Goal: Transaction & Acquisition: Purchase product/service

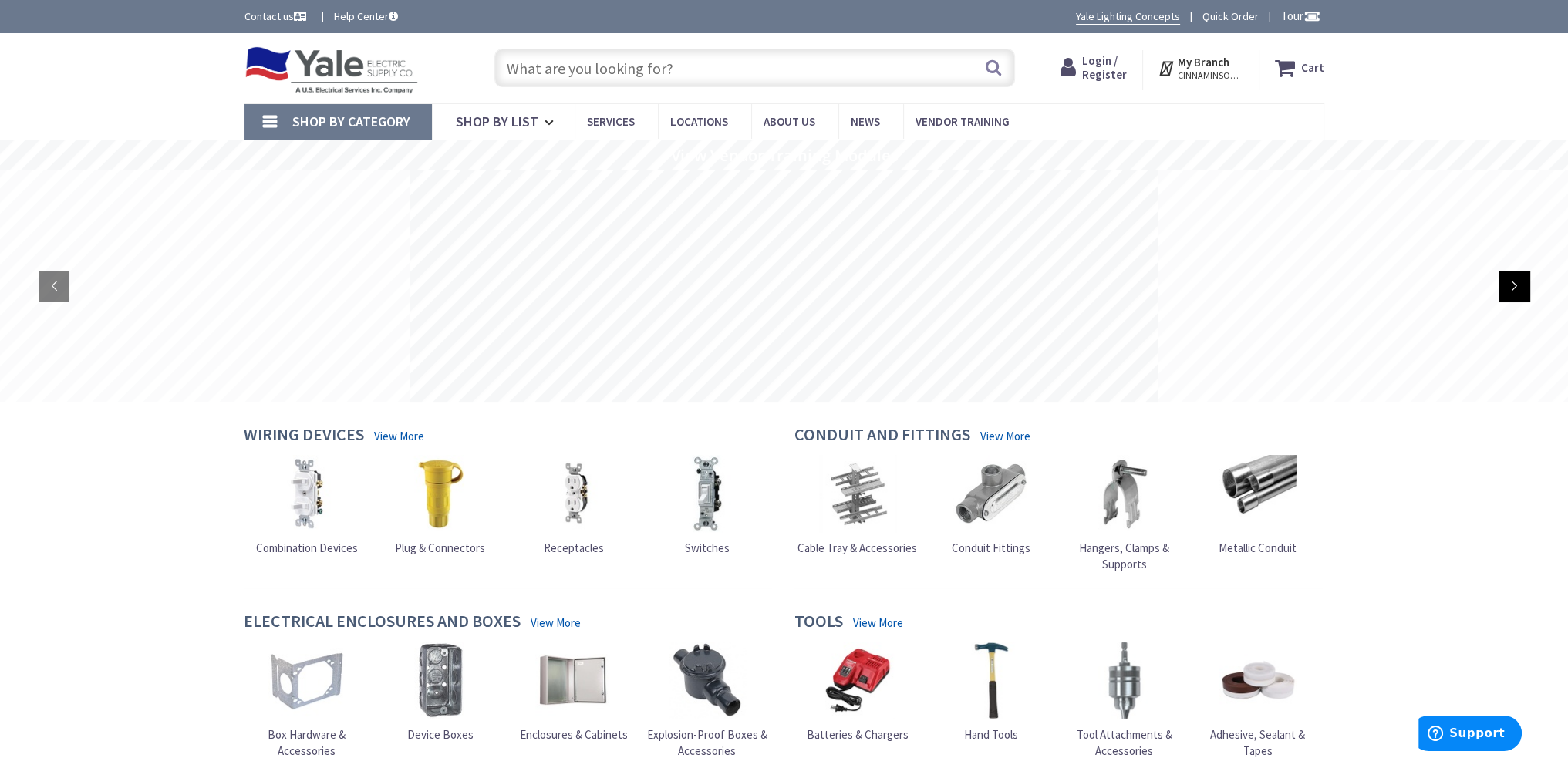
click at [1514, 292] on rs-arrow at bounding box center [1513, 286] width 31 height 31
click at [1515, 288] on rs-arrow at bounding box center [1513, 286] width 31 height 31
click at [619, 326] on rs-layer at bounding box center [784, 286] width 748 height 231
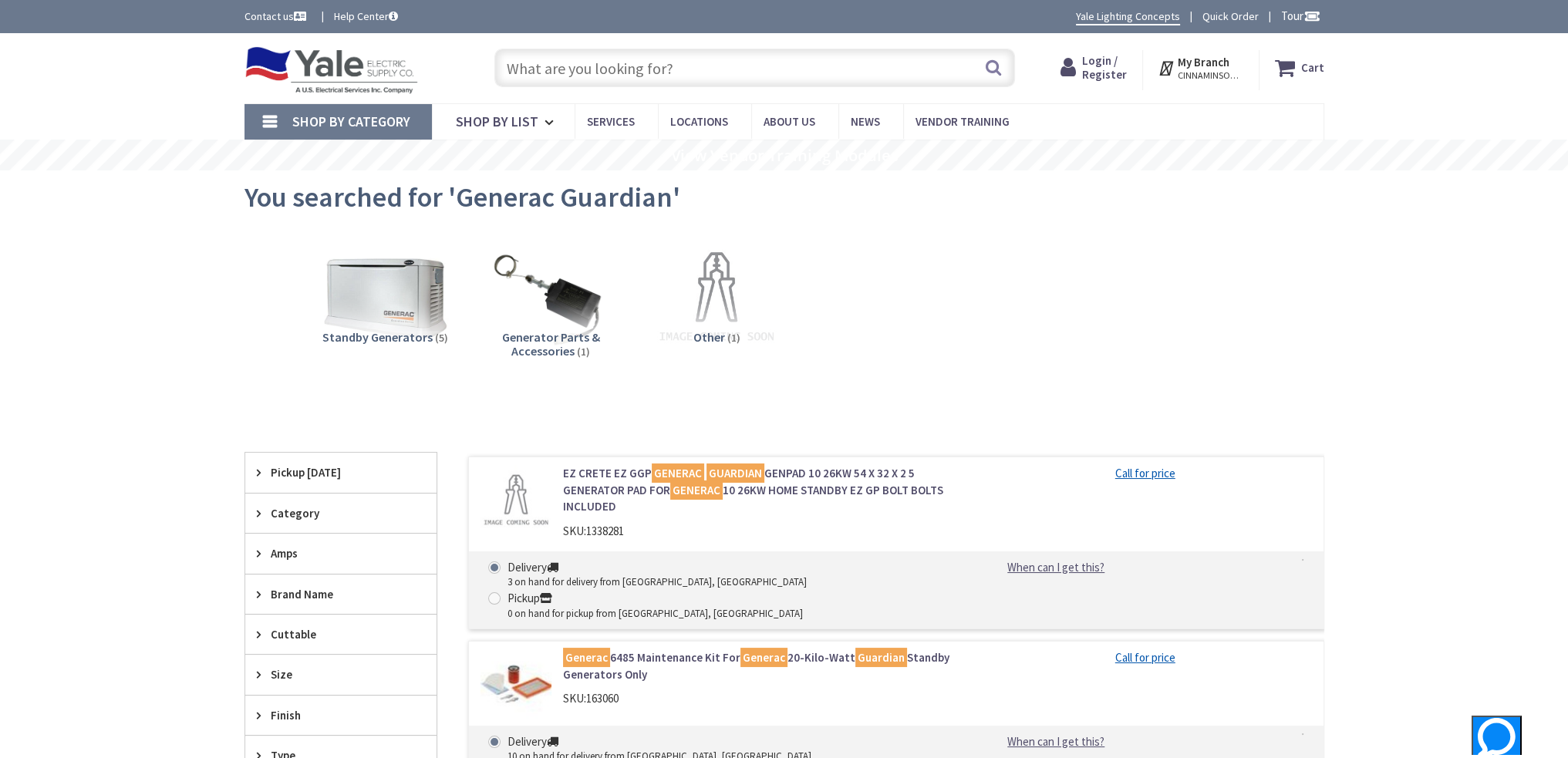
click at [684, 67] on input "text" at bounding box center [754, 67] width 521 height 38
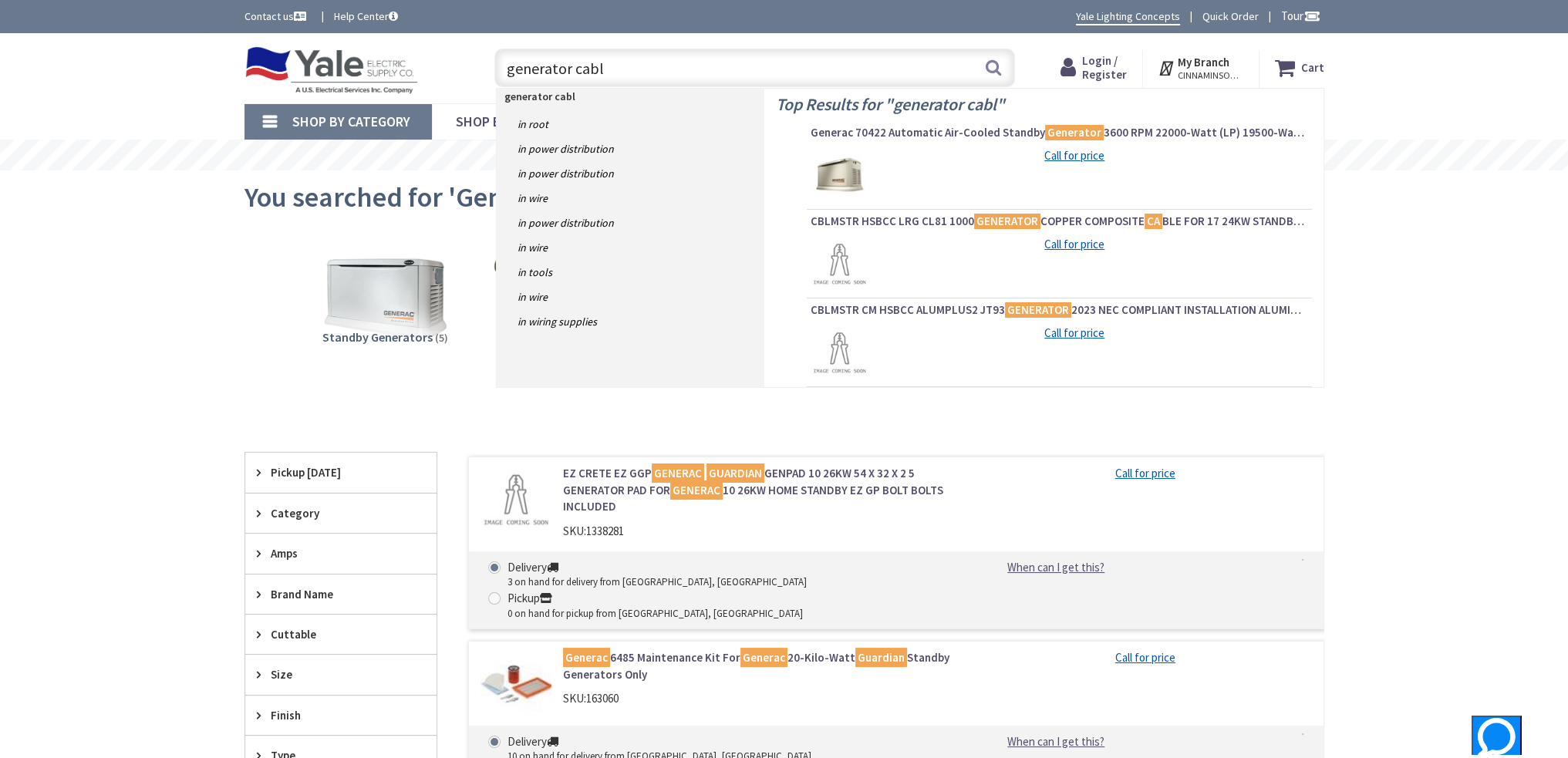
type input "generator cable"
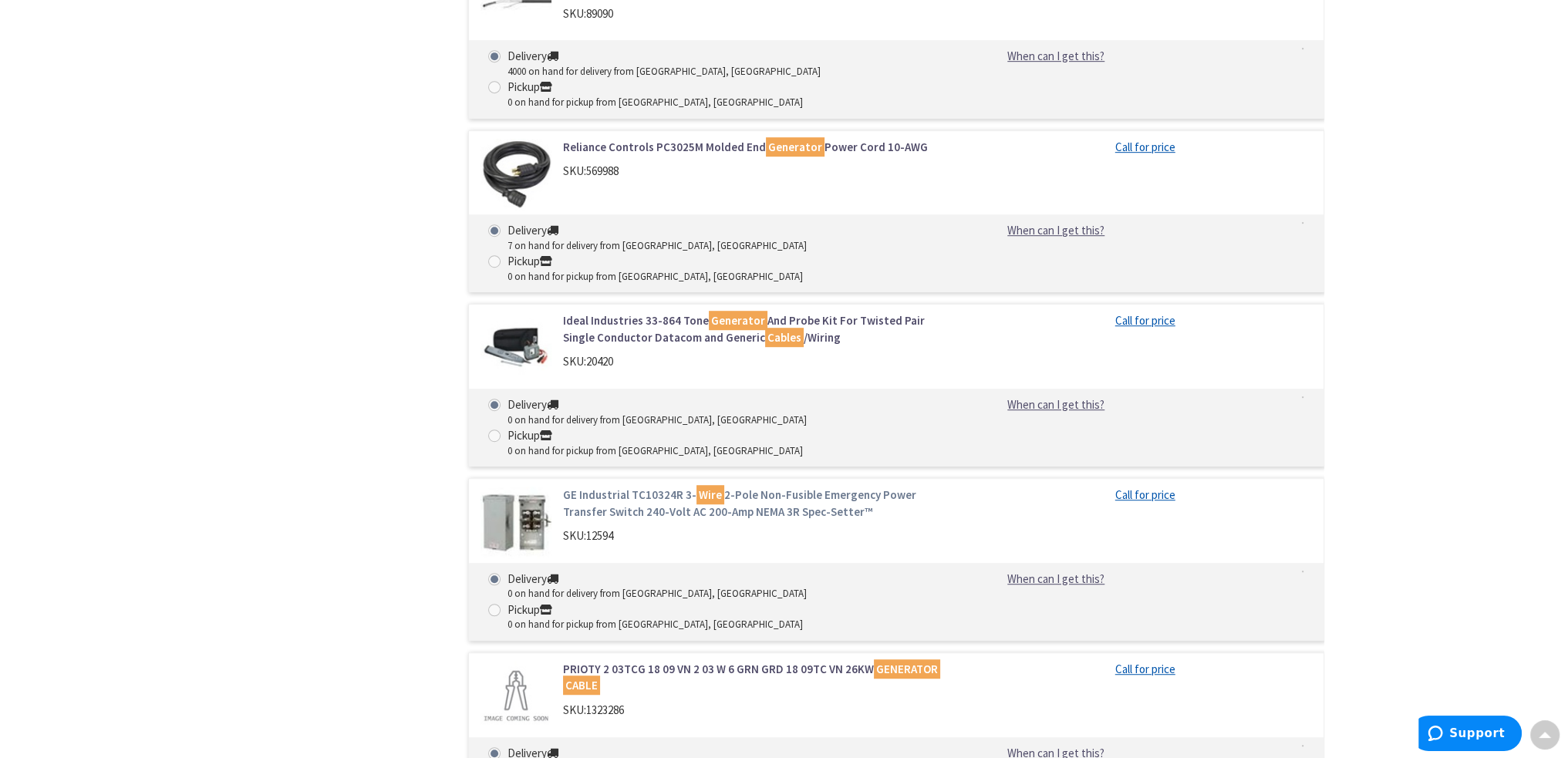
scroll to position [1388, 0]
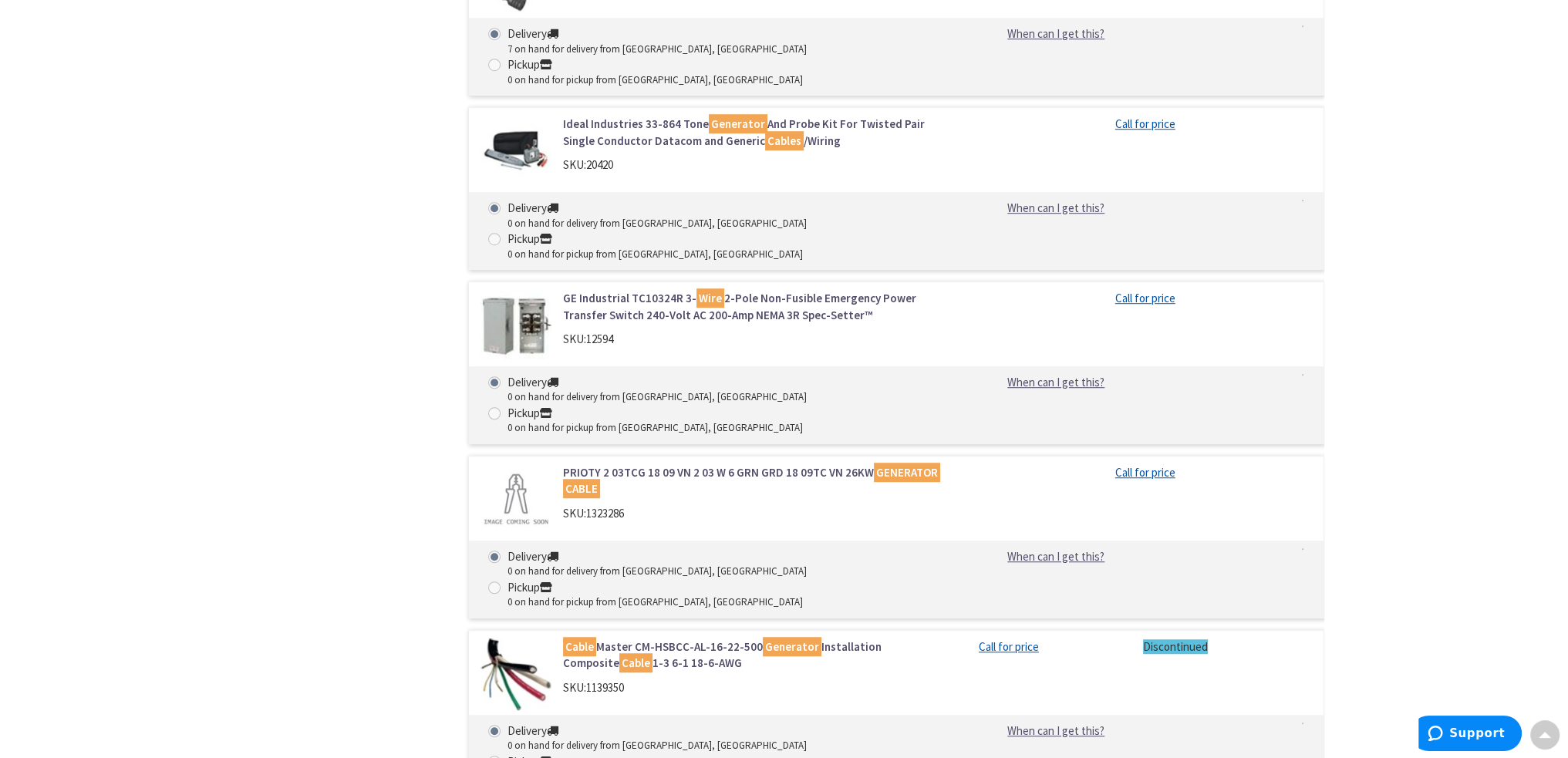
click at [654, 639] on link "Cable Master CM-HSBCC-AL-16-22-500 Generator Installation Composite Cable 1-3 6…" at bounding box center [759, 655] width 392 height 33
